Goal: Transaction & Acquisition: Purchase product/service

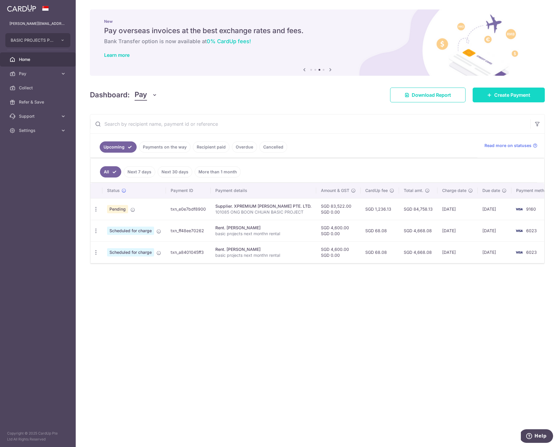
click at [503, 96] on span "Create Payment" at bounding box center [512, 94] width 36 height 7
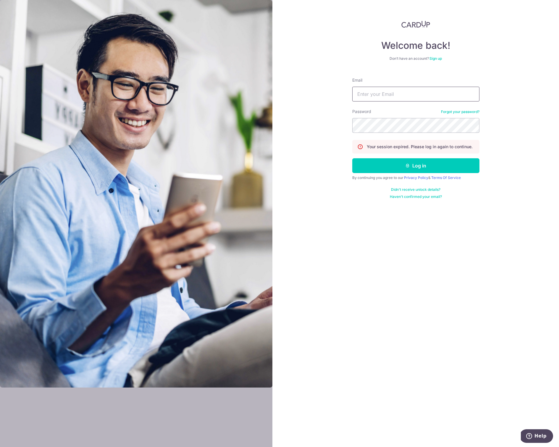
click at [367, 93] on input "Email" at bounding box center [415, 94] width 127 height 15
type input "sally@basicprojects.com.sg"
click at [352, 158] on button "Log in" at bounding box center [415, 165] width 127 height 15
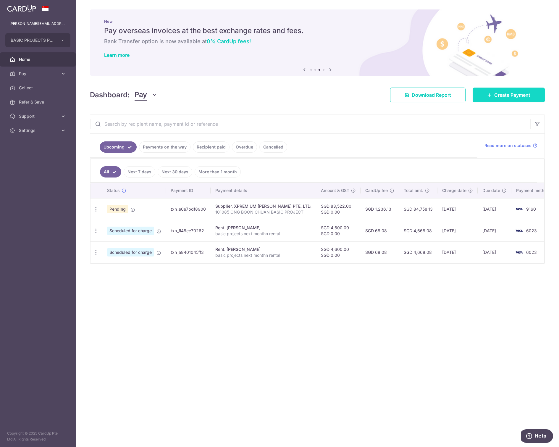
click at [497, 95] on span "Create Payment" at bounding box center [512, 94] width 36 height 7
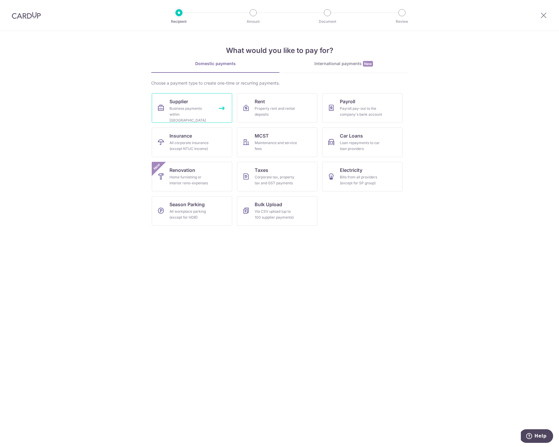
click at [190, 106] on div "Business payments within Singapore" at bounding box center [190, 115] width 43 height 18
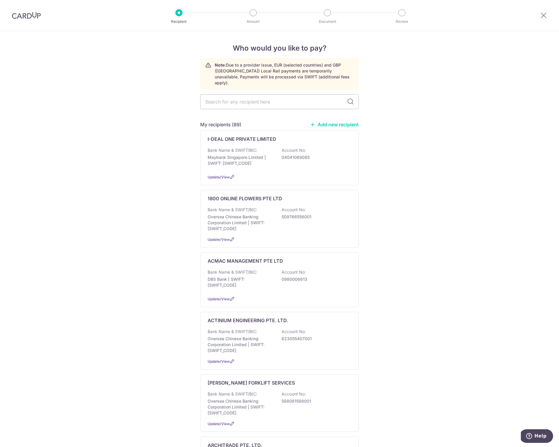
click at [335, 122] on link "Add new recipient" at bounding box center [334, 125] width 49 height 6
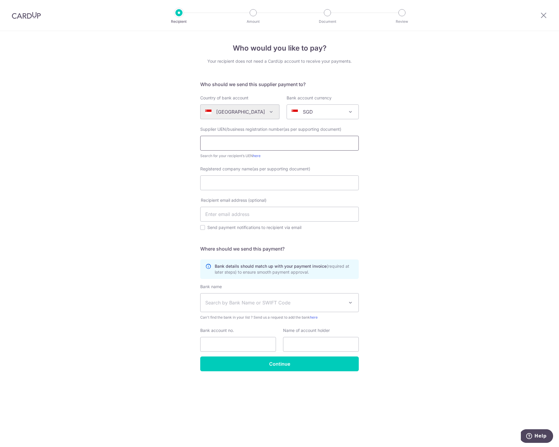
click at [231, 144] on input "text" at bounding box center [279, 143] width 158 height 15
click at [447, 160] on div "Who would you like to pay? Your recipient does not need a CardUp account to rec…" at bounding box center [279, 239] width 559 height 416
click at [218, 141] on input "text" at bounding box center [279, 143] width 158 height 15
type input "201215586K"
click at [122, 173] on div "Who would you like to pay? Your recipient does not need a CardUp account to rec…" at bounding box center [279, 239] width 559 height 416
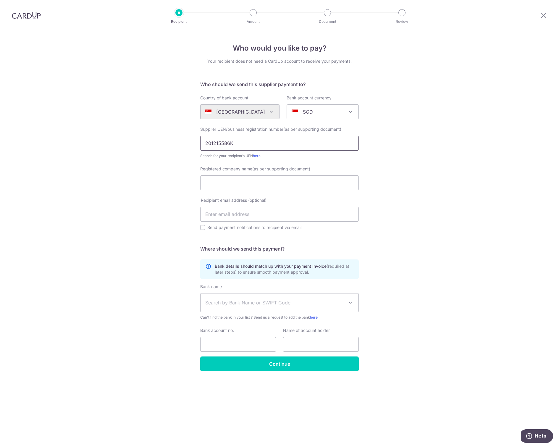
click at [223, 144] on input "201215586K" at bounding box center [279, 143] width 158 height 15
click at [242, 143] on input "201215586K" at bounding box center [279, 143] width 158 height 15
click at [258, 155] on link "here" at bounding box center [257, 155] width 8 height 4
click at [217, 180] on input "Registered company name(as per supporting document)" at bounding box center [279, 182] width 158 height 15
paste input "ALPHA & OMEGA TRINITY PTE. LTD."
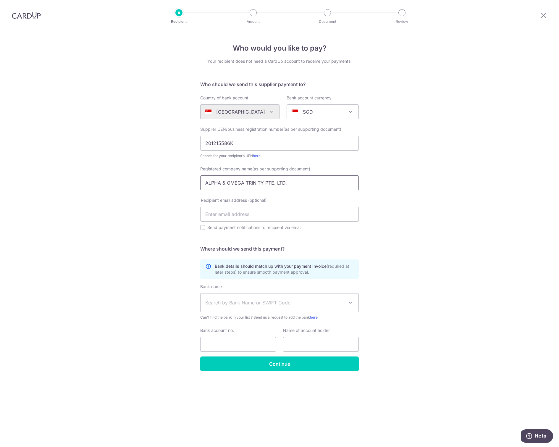
type input "ALPHA & OMEGA TRINITY PTE. LTD."
click at [420, 242] on div "Who would you like to pay? Your recipient does not need a CardUp account to rec…" at bounding box center [279, 239] width 559 height 416
click at [217, 213] on input "text" at bounding box center [279, 214] width 158 height 15
type input "s"
type input "anna@basicprojects.com.sg"
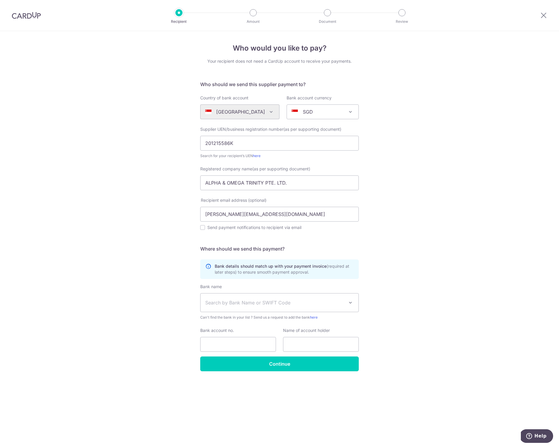
click at [169, 288] on div "Who would you like to pay? Your recipient does not need a CardUp account to rec…" at bounding box center [279, 239] width 559 height 416
click at [205, 229] on div "Send payment notifications to recipient via email" at bounding box center [279, 227] width 158 height 7
click at [203, 227] on input "Send payment notifications to recipient via email" at bounding box center [202, 227] width 5 height 5
checkbox input "true"
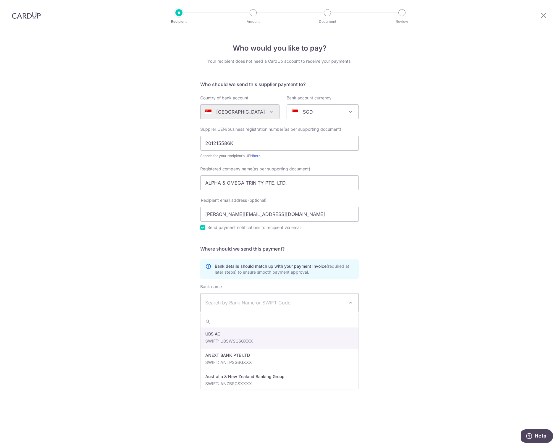
click at [226, 300] on span "Search by Bank Name or SWIFT Code" at bounding box center [274, 302] width 139 height 7
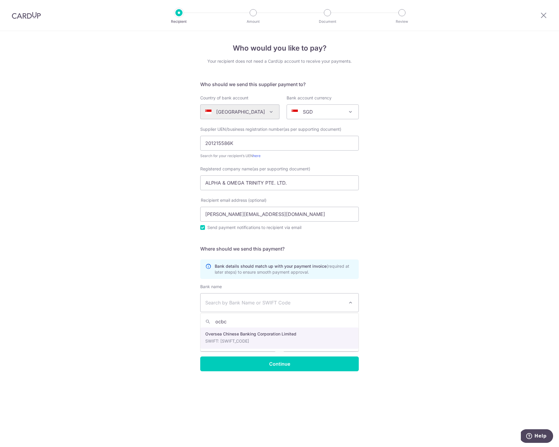
type input "ocbc"
select select "12"
click at [225, 344] on input "Bank account no." at bounding box center [238, 344] width 76 height 15
type input "609090394001"
click at [118, 320] on div "Who would you like to pay? Your recipient does not need a CardUp account to rec…" at bounding box center [279, 239] width 559 height 416
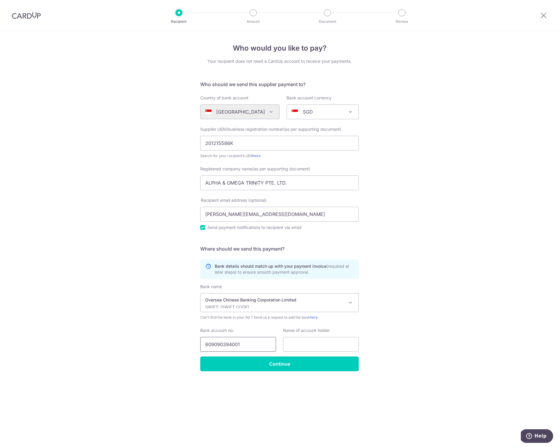
click at [214, 344] on input "609090394001" at bounding box center [238, 344] width 76 height 15
click at [223, 345] on input "609090394001" at bounding box center [238, 344] width 76 height 15
click at [232, 344] on input "609090394001" at bounding box center [238, 344] width 76 height 15
click at [246, 343] on input "609090394001" at bounding box center [238, 344] width 76 height 15
click at [293, 344] on input "text" at bounding box center [321, 344] width 76 height 15
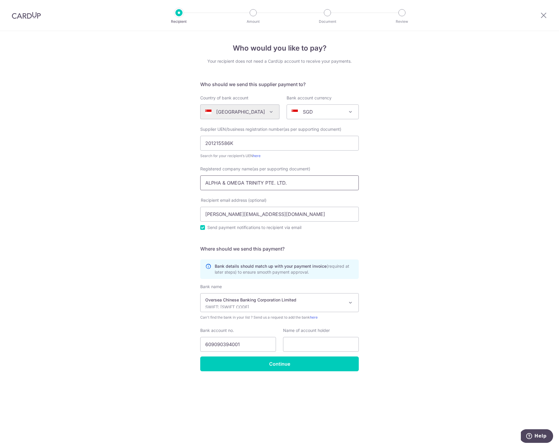
drag, startPoint x: 204, startPoint y: 184, endPoint x: 274, endPoint y: 188, distance: 70.2
click at [274, 188] on input "ALPHA & OMEGA TRINITY PTE. LTD." at bounding box center [279, 182] width 158 height 15
click at [292, 339] on input "text" at bounding box center [321, 344] width 76 height 15
paste input "ALPHA & OMEGA TRINITY PTE. LTD."
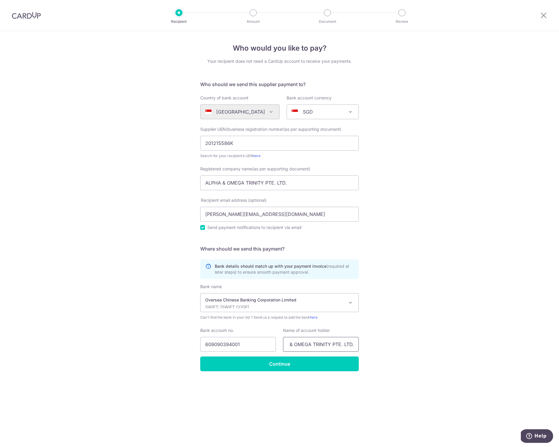
type input "ALPHA & OMEGA TRINITY PTE. LTD."
click at [213, 344] on input "609090394001" at bounding box center [238, 344] width 76 height 15
click at [220, 345] on input "609090394001" at bounding box center [238, 344] width 76 height 15
click at [226, 345] on input "609090394001" at bounding box center [238, 344] width 76 height 15
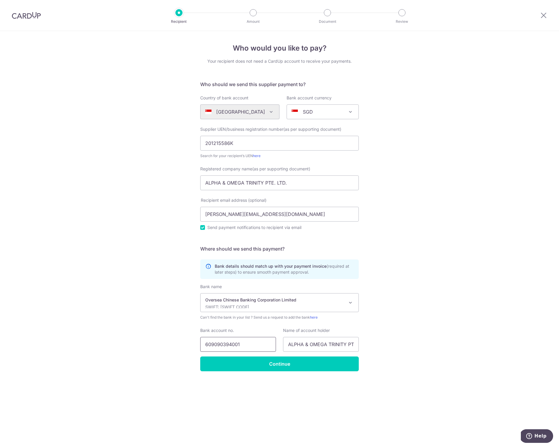
click at [232, 344] on input "609090394001" at bounding box center [238, 344] width 76 height 15
click at [249, 345] on input "609090394001" at bounding box center [238, 344] width 76 height 15
click at [304, 344] on input "ALPHA & OMEGA TRINITY PTE. LTD." at bounding box center [321, 344] width 76 height 15
click at [276, 364] on input "Continue" at bounding box center [279, 363] width 158 height 15
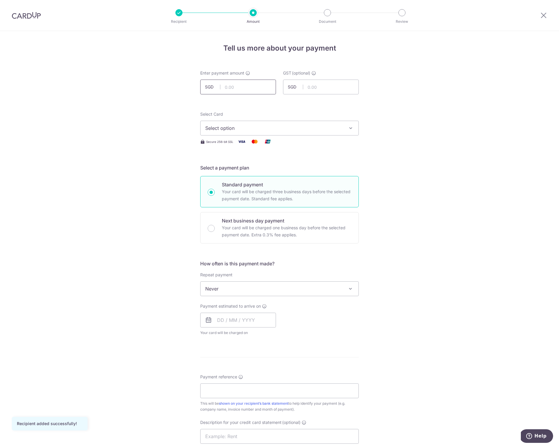
click at [247, 87] on input "text" at bounding box center [238, 87] width 76 height 15
type input "5,995.00"
click at [241, 109] on form "Enter payment amount SGD 5,995.00 5995.00 GST (optional) SGD Recipient added su…" at bounding box center [279, 324] width 158 height 508
click at [227, 127] on span "Select option" at bounding box center [274, 127] width 138 height 7
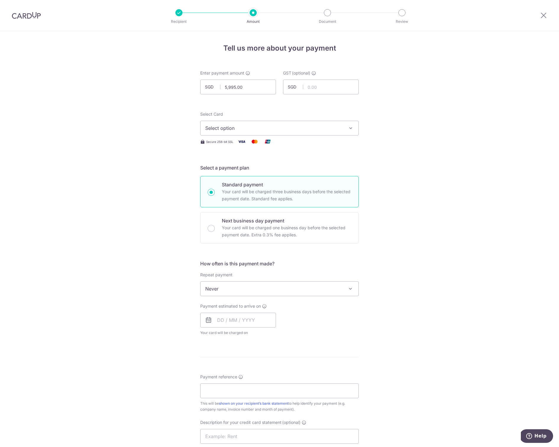
click at [232, 131] on button "Select option" at bounding box center [279, 128] width 158 height 15
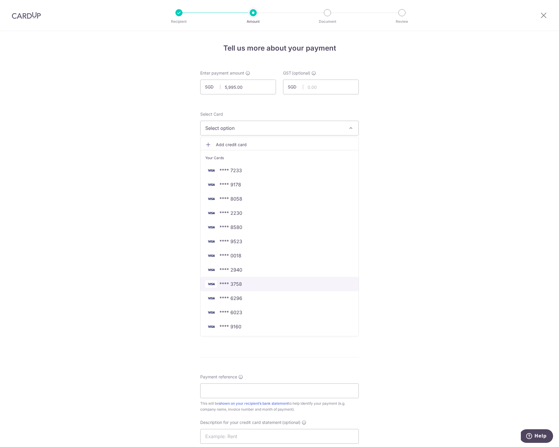
click at [230, 282] on span "**** 3758" at bounding box center [230, 283] width 22 height 7
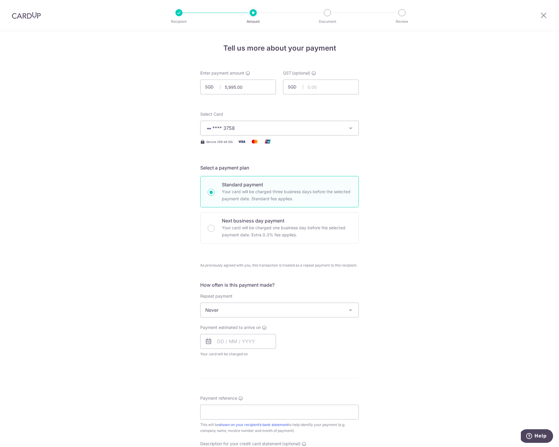
scroll to position [63, 0]
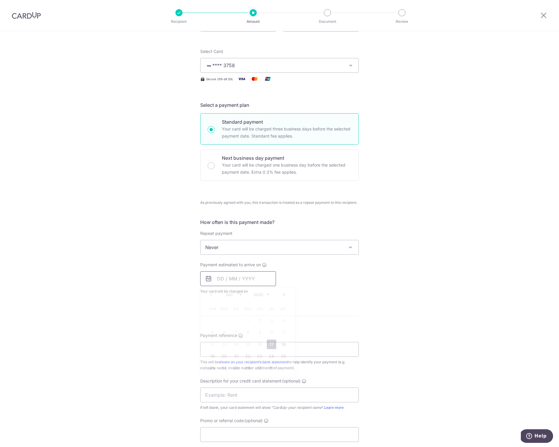
click at [232, 276] on input "text" at bounding box center [238, 278] width 76 height 15
click at [271, 342] on link "17" at bounding box center [271, 343] width 9 height 9
type input "17/10/2025"
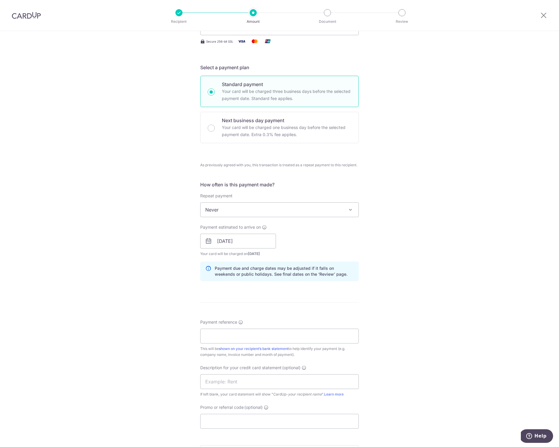
scroll to position [128, 0]
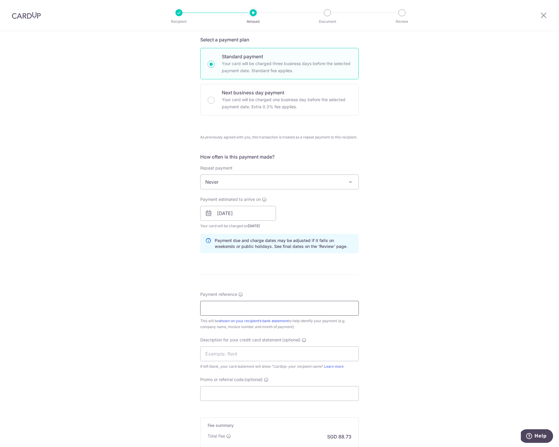
click at [214, 307] on input "Payment reference" at bounding box center [279, 308] width 158 height 15
type input "basic projects 25100324"
click at [72, 240] on div "Tell us more about your payment Enter payment amount SGD 5,995.00 5995.00 GST (…" at bounding box center [279, 213] width 559 height 620
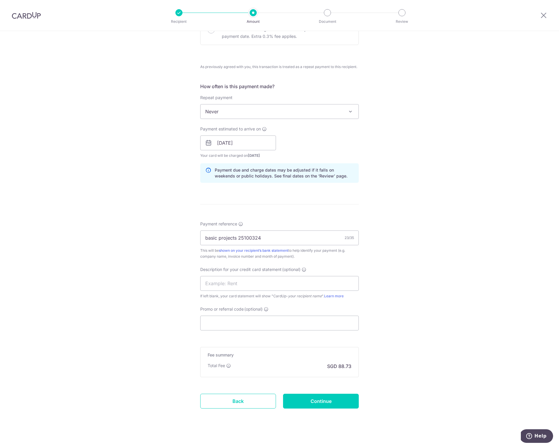
scroll to position [203, 0]
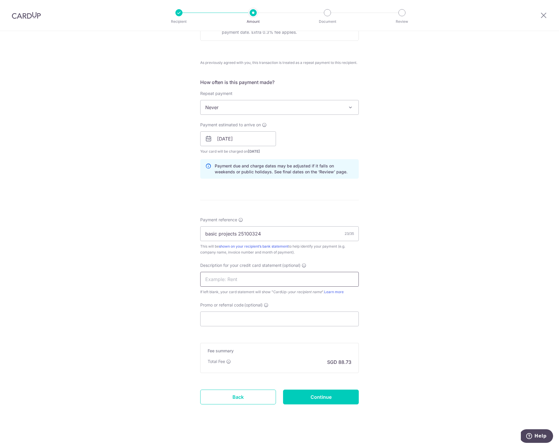
click at [208, 277] on input "text" at bounding box center [279, 279] width 158 height 15
type input "alpha oct 25"
click at [169, 289] on div "Tell us more about your payment Enter payment amount SGD 5,995.00 5995.00 GST (…" at bounding box center [279, 139] width 559 height 620
click at [314, 395] on input "Continue" at bounding box center [321, 396] width 76 height 15
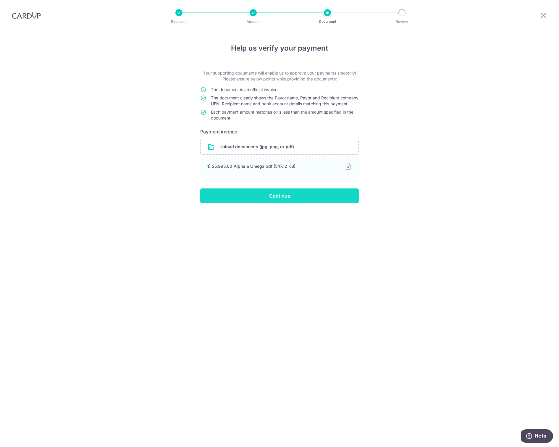
click at [279, 201] on input "Continue" at bounding box center [279, 195] width 158 height 15
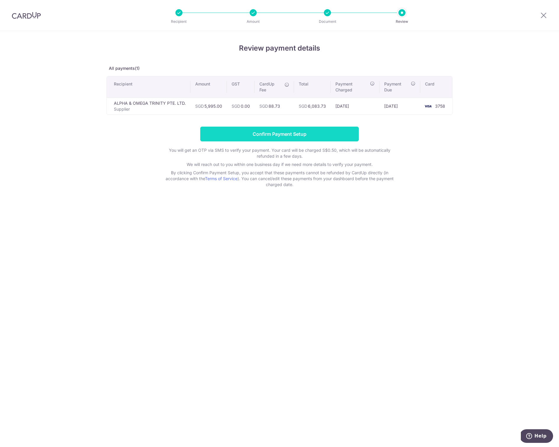
click at [274, 132] on input "Confirm Payment Setup" at bounding box center [279, 134] width 158 height 15
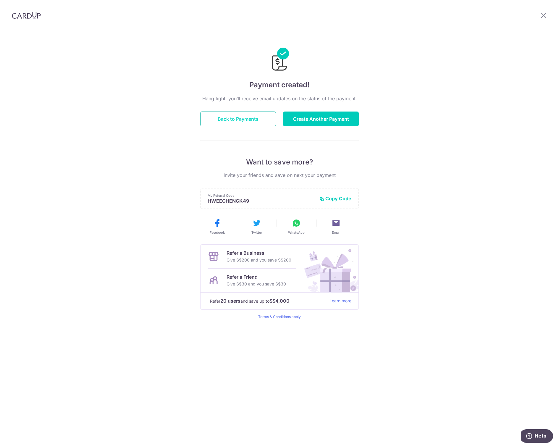
click at [251, 119] on button "Back to Payments" at bounding box center [238, 118] width 76 height 15
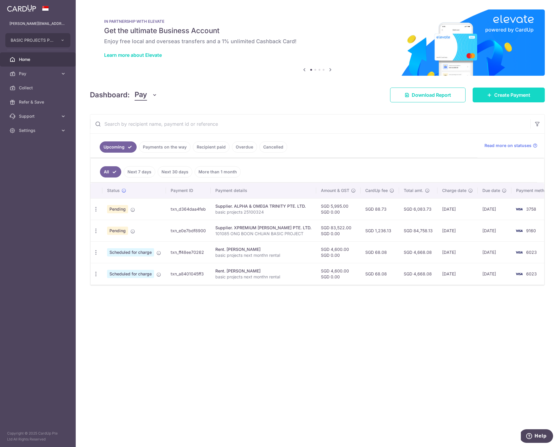
click at [498, 93] on span "Create Payment" at bounding box center [512, 94] width 36 height 7
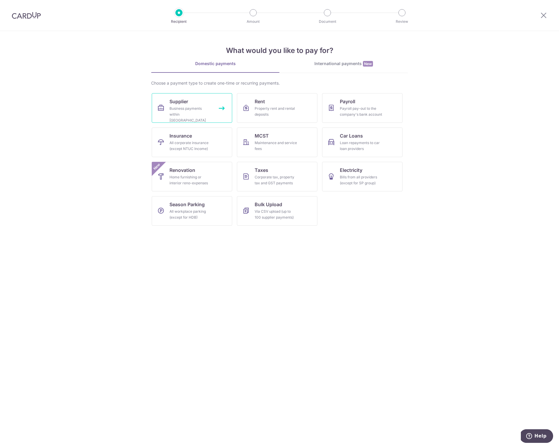
click at [193, 112] on div "Business payments within Singapore" at bounding box center [190, 115] width 43 height 18
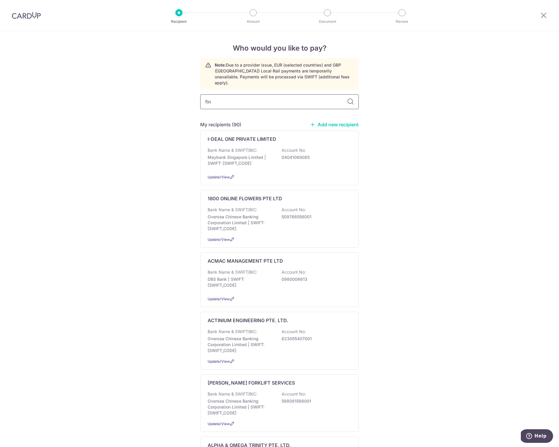
type input "fine"
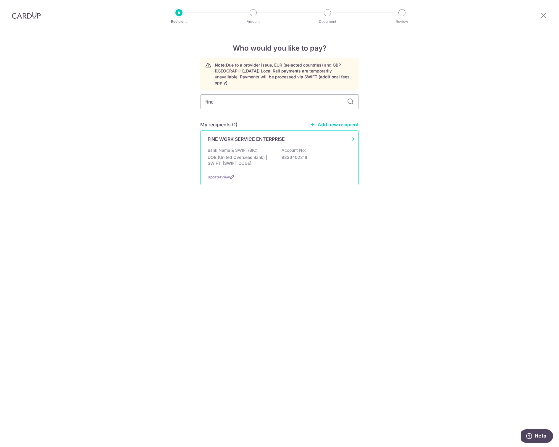
click at [227, 148] on div "Bank Name & SWIFT/BIC: UOB (United Overseas Bank) | SWIFT: UOVBSGSGXXX Account …" at bounding box center [280, 158] width 144 height 22
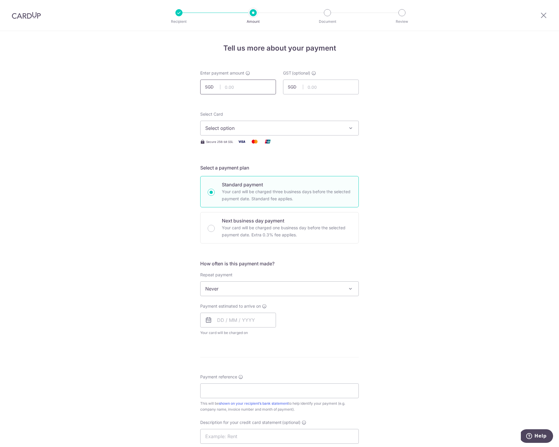
click at [234, 88] on input "text" at bounding box center [238, 87] width 76 height 15
type input "7,625.64"
click at [139, 137] on div "Tell us more about your payment Enter payment amount SGD 7,625.64 7625.64 GST (…" at bounding box center [279, 318] width 559 height 574
click at [218, 131] on span "Select option" at bounding box center [274, 127] width 138 height 7
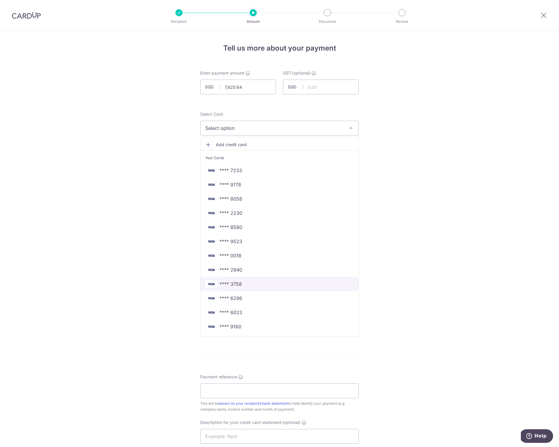
click at [233, 284] on span "**** 3758" at bounding box center [230, 283] width 22 height 7
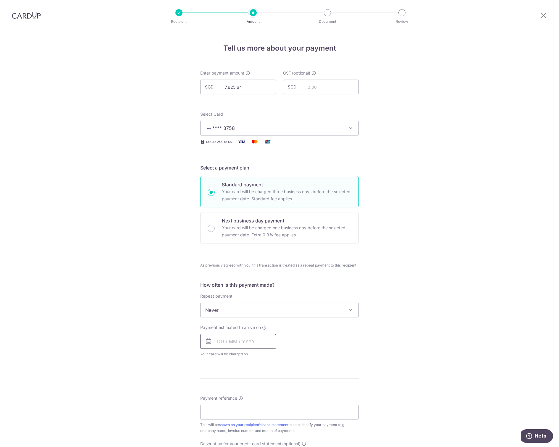
click at [239, 340] on input "text" at bounding box center [238, 341] width 76 height 15
click at [270, 405] on link "17" at bounding box center [271, 406] width 9 height 9
type input "17/10/2025"
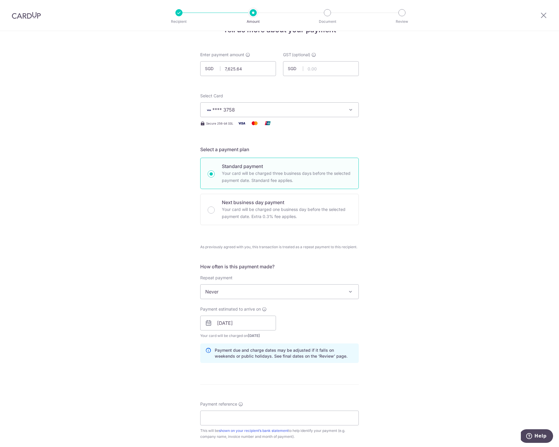
scroll to position [117, 0]
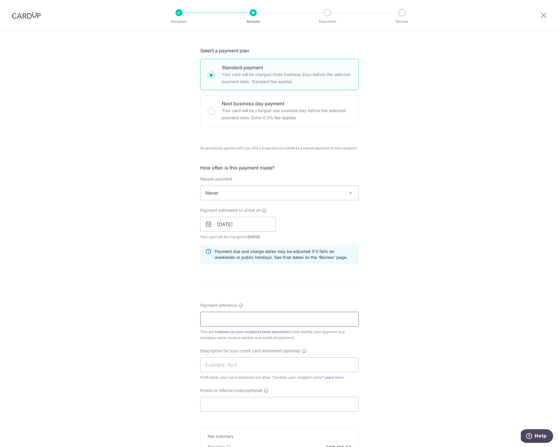
click at [210, 318] on input "Payment reference" at bounding box center [279, 319] width 158 height 15
type input "basicprojects aug 25"
drag, startPoint x: 149, startPoint y: 343, endPoint x: 163, endPoint y: 346, distance: 14.2
click at [149, 343] on div "Tell us more about your payment Enter payment amount SGD 7,625.64 7625.64 GST (…" at bounding box center [279, 224] width 559 height 620
click at [220, 363] on input "text" at bounding box center [279, 364] width 158 height 15
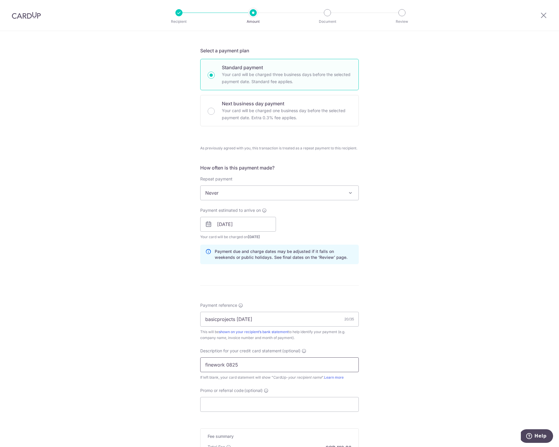
type input "finework 0825"
click at [162, 368] on div "Tell us more about your payment Enter payment amount SGD 7,625.64 7625.64 GST (…" at bounding box center [279, 224] width 559 height 620
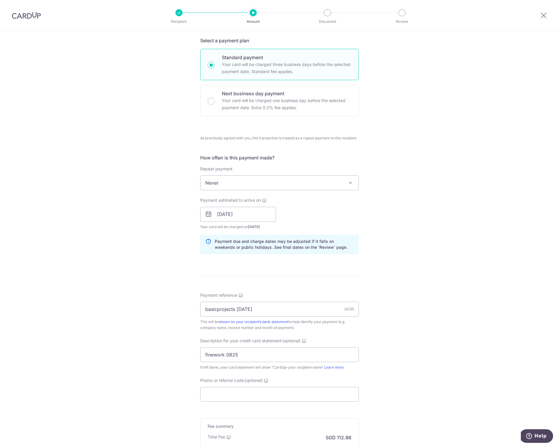
scroll to position [203, 0]
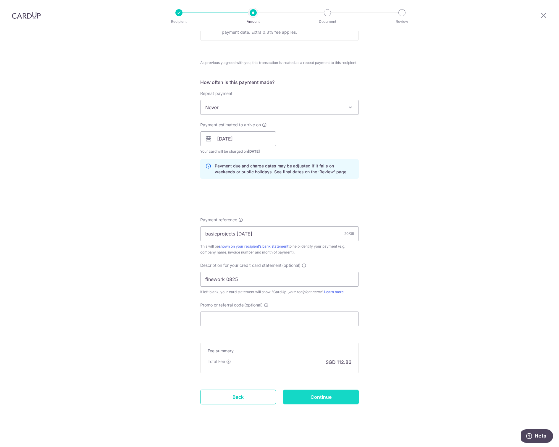
click at [324, 392] on input "Continue" at bounding box center [321, 396] width 76 height 15
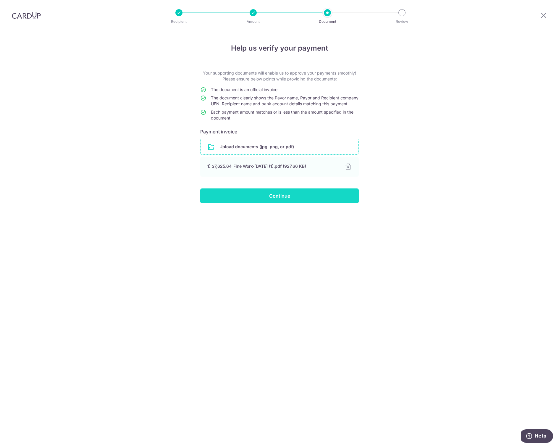
click at [278, 202] on input "Continue" at bounding box center [279, 195] width 158 height 15
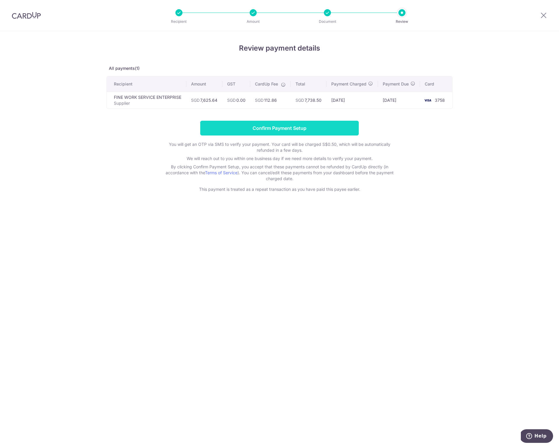
click at [279, 129] on input "Confirm Payment Setup" at bounding box center [279, 128] width 158 height 15
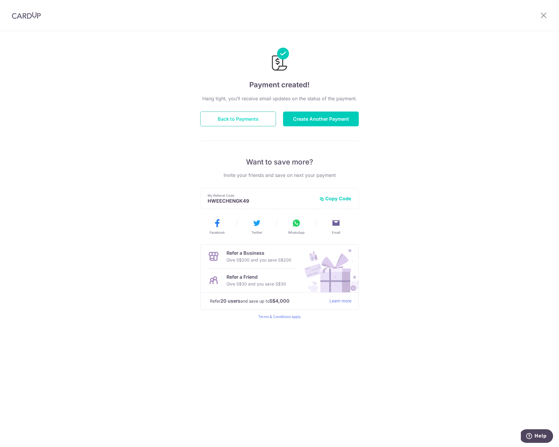
click at [239, 119] on button "Back to Payments" at bounding box center [238, 118] width 76 height 15
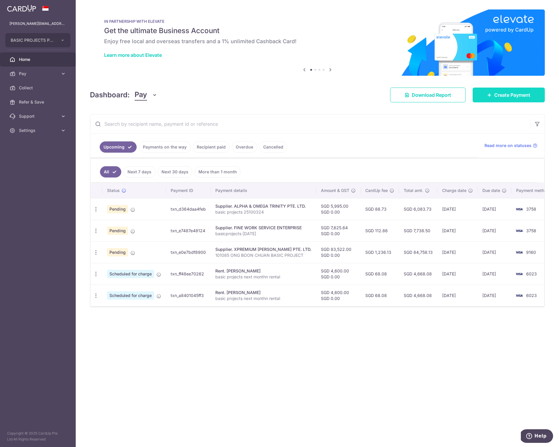
click at [511, 96] on span "Create Payment" at bounding box center [512, 94] width 36 height 7
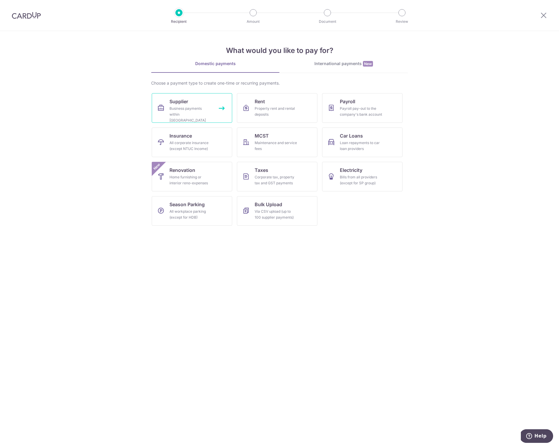
click at [180, 110] on div "Business payments within Singapore" at bounding box center [190, 115] width 43 height 18
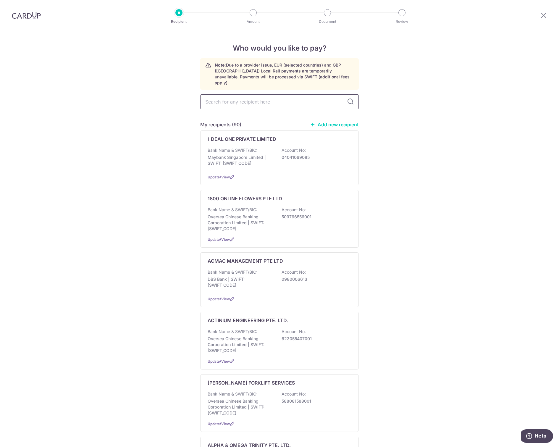
click at [220, 96] on input "text" at bounding box center [279, 101] width 158 height 15
type input "max"
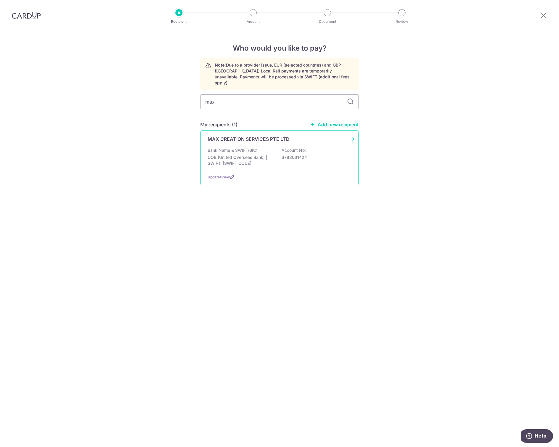
click at [228, 154] on p "UOB (United Overseas Bank) | SWIFT: UOVBSGSGXXX" at bounding box center [241, 160] width 66 height 12
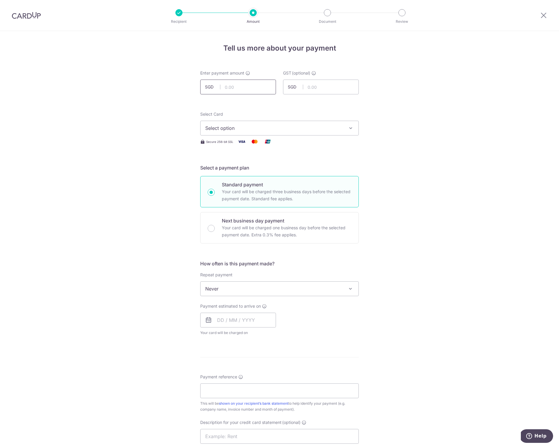
click at [227, 90] on input "text" at bounding box center [238, 87] width 76 height 15
type input "20,840.80"
click at [117, 121] on div "Tell us more about your payment Enter payment amount SGD 20,840.80 20840.80 GST…" at bounding box center [279, 318] width 559 height 574
click at [119, 152] on div "Tell us more about your payment Enter payment amount SGD 20,840.80 20840.80 GST…" at bounding box center [279, 318] width 559 height 574
click at [245, 129] on span "Select option" at bounding box center [274, 127] width 138 height 7
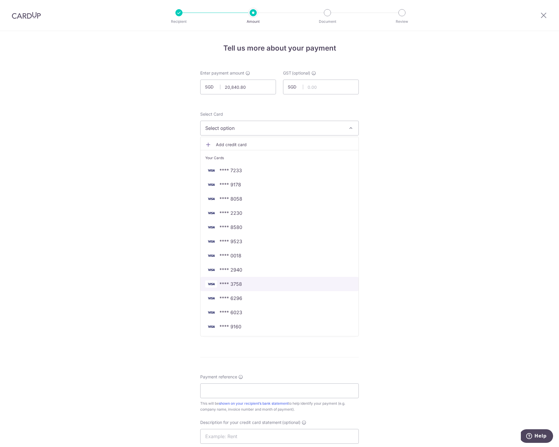
click at [231, 278] on link "**** 3758" at bounding box center [279, 284] width 158 height 14
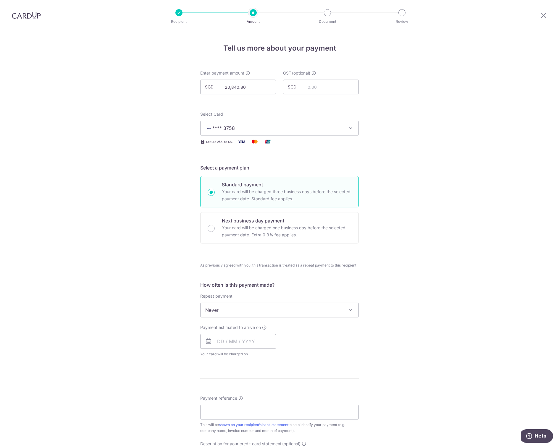
scroll to position [63, 0]
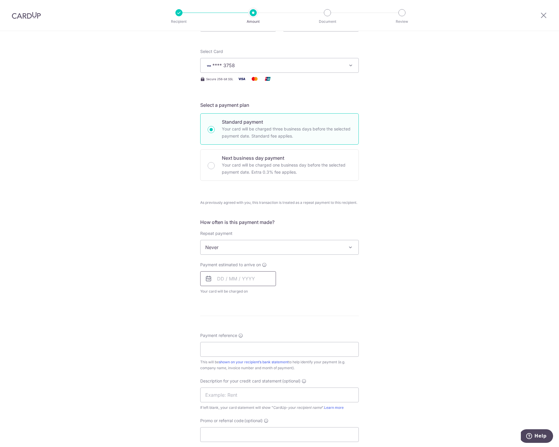
click at [226, 276] on input "text" at bounding box center [238, 278] width 76 height 15
click at [271, 339] on link "17" at bounding box center [271, 343] width 9 height 9
type input "17/10/2025"
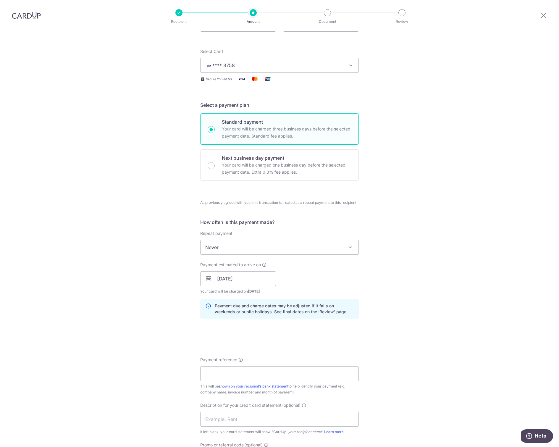
scroll to position [187, 0]
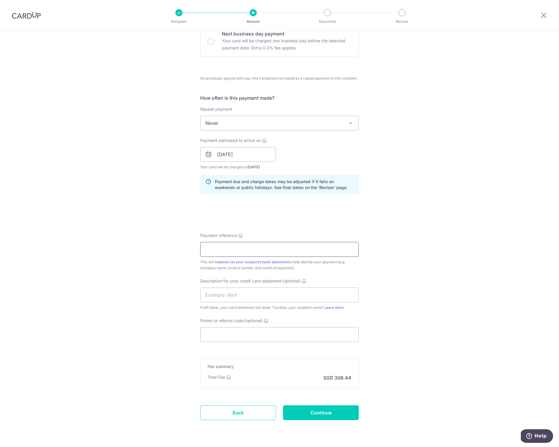
click at [225, 247] on input "Payment reference" at bounding box center [279, 249] width 158 height 15
type input "basic projects aug 25"
click at [137, 305] on div "Tell us more about your payment Enter payment amount SGD 20,840.80 20840.80 GST…" at bounding box center [279, 154] width 559 height 620
click at [216, 294] on input "text" at bounding box center [279, 294] width 158 height 15
type input "max aug 25"
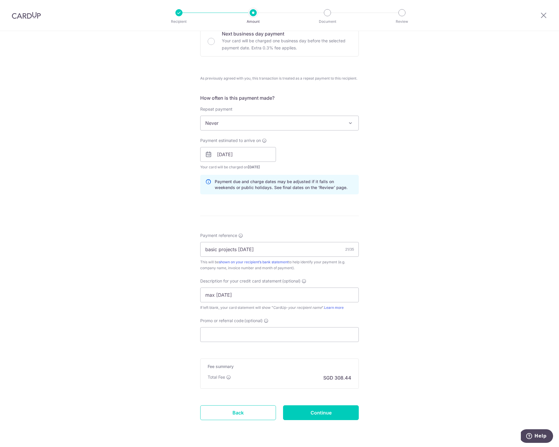
click at [108, 322] on div "Tell us more about your payment Enter payment amount SGD 20,840.80 20840.80 GST…" at bounding box center [279, 154] width 559 height 620
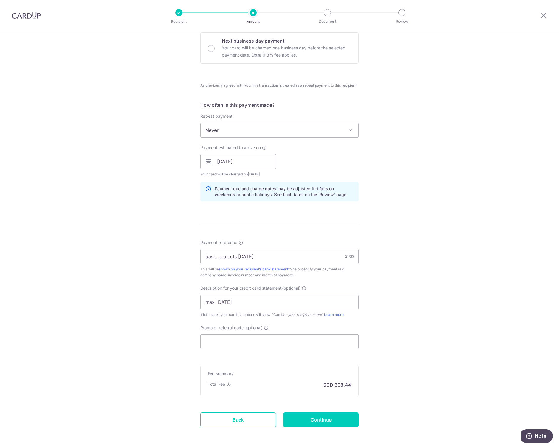
scroll to position [191, 0]
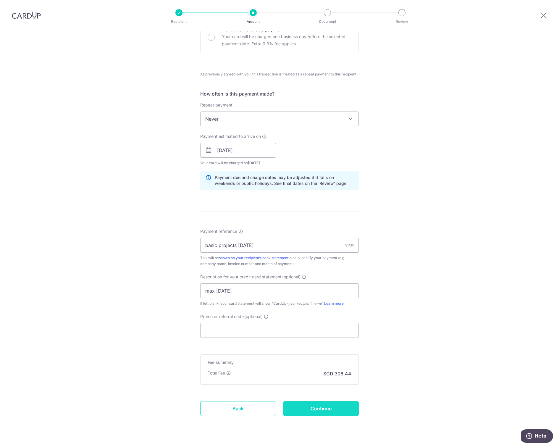
click at [318, 403] on input "Continue" at bounding box center [321, 408] width 76 height 15
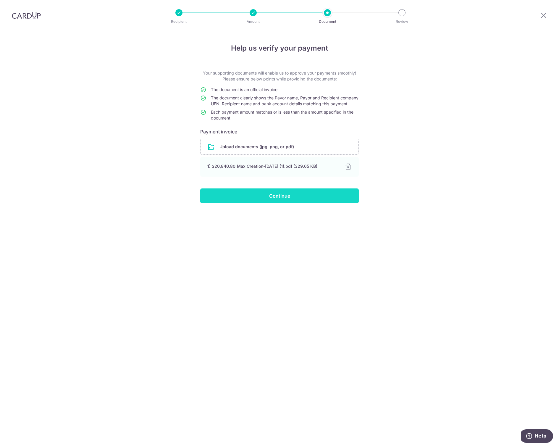
click at [268, 198] on input "Continue" at bounding box center [279, 195] width 158 height 15
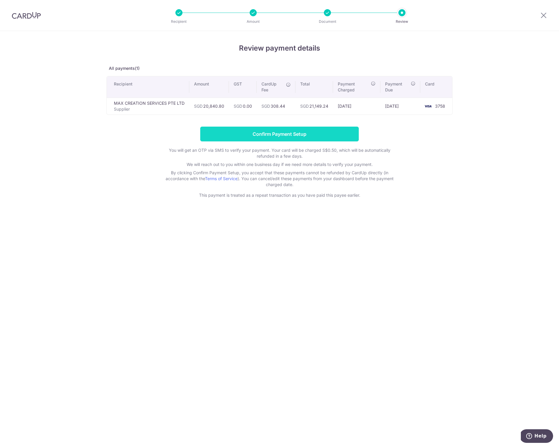
click at [270, 137] on input "Confirm Payment Setup" at bounding box center [279, 134] width 158 height 15
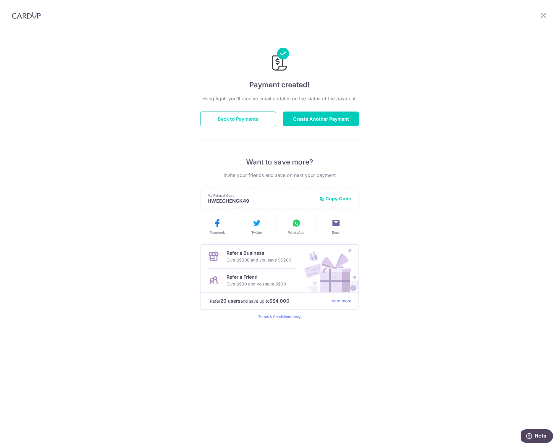
click at [225, 119] on button "Back to Payments" at bounding box center [238, 118] width 76 height 15
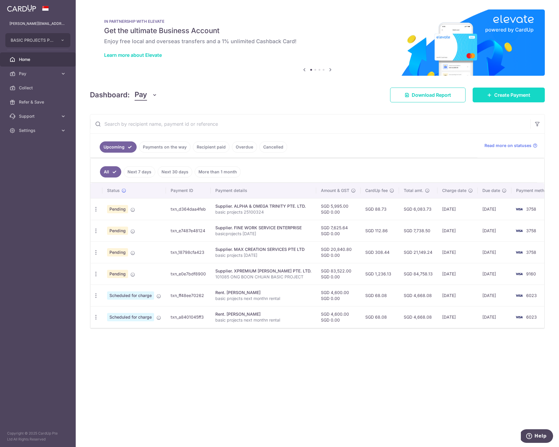
click at [506, 93] on span "Create Payment" at bounding box center [512, 94] width 36 height 7
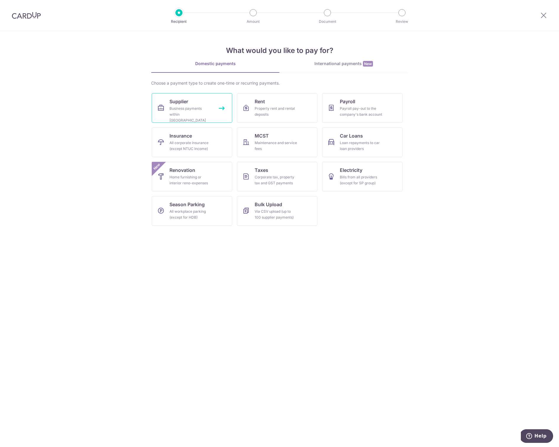
click at [181, 107] on div "Business payments within Singapore" at bounding box center [190, 115] width 43 height 18
